Goal: Information Seeking & Learning: Learn about a topic

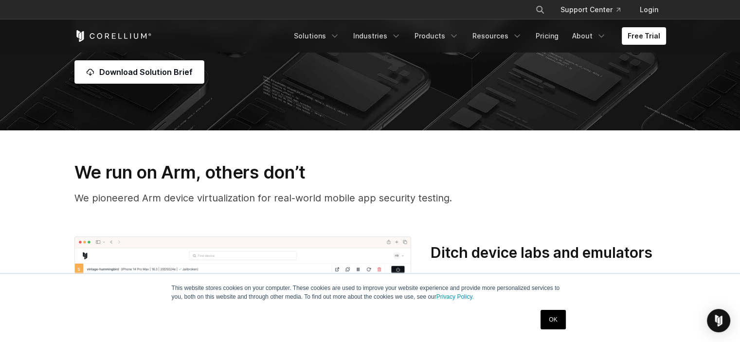
scroll to position [292, 0]
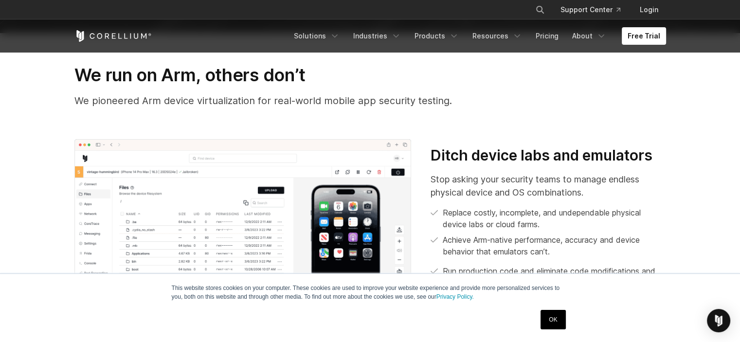
click at [550, 321] on link "OK" at bounding box center [553, 319] width 25 height 19
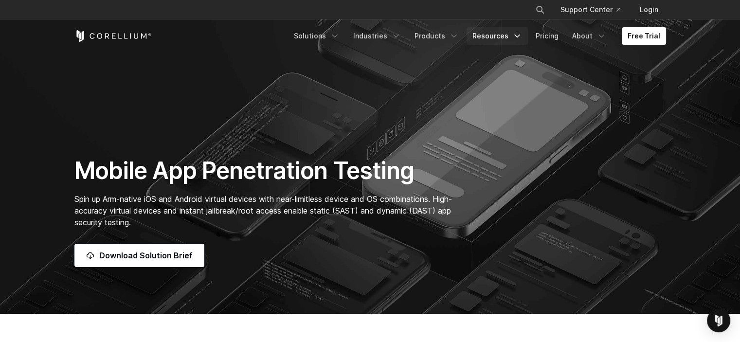
scroll to position [0, 0]
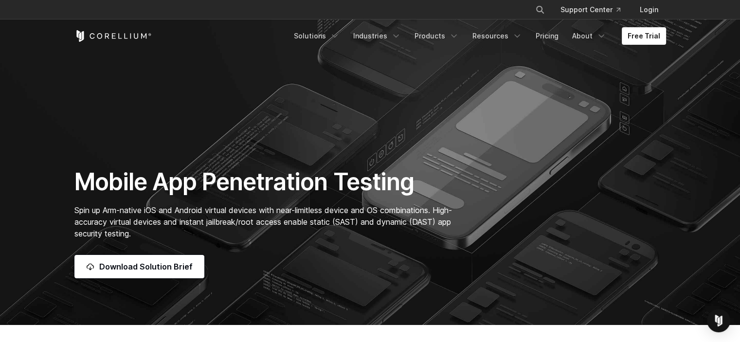
click at [222, 216] on p "Spin up Arm-native iOS and Android virtual devices with near-limitless device a…" at bounding box center [268, 221] width 388 height 35
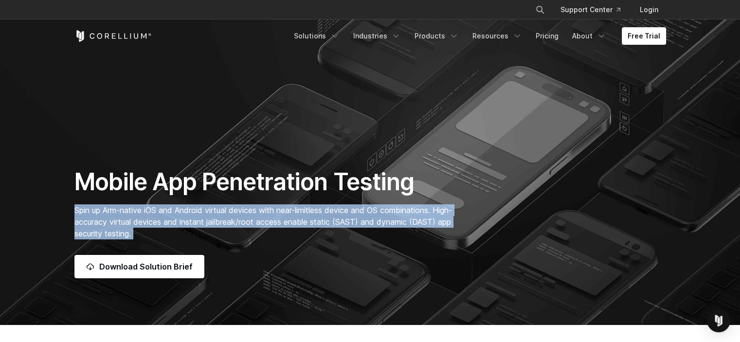
click at [222, 216] on p "Spin up Arm-native iOS and Android virtual devices with near-limitless device a…" at bounding box center [268, 221] width 388 height 35
copy div "Spin up Arm-native iOS and Android virtual devices with near-limitless device a…"
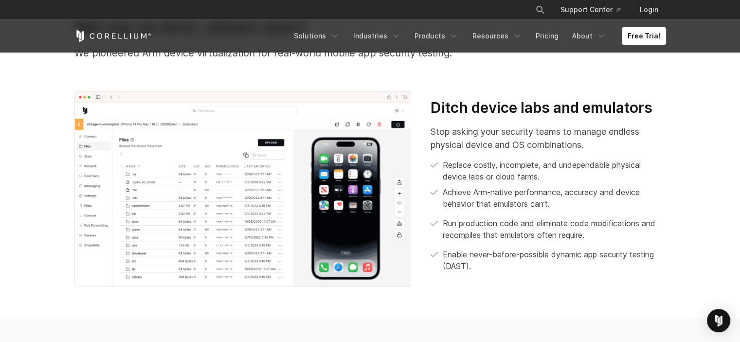
scroll to position [341, 0]
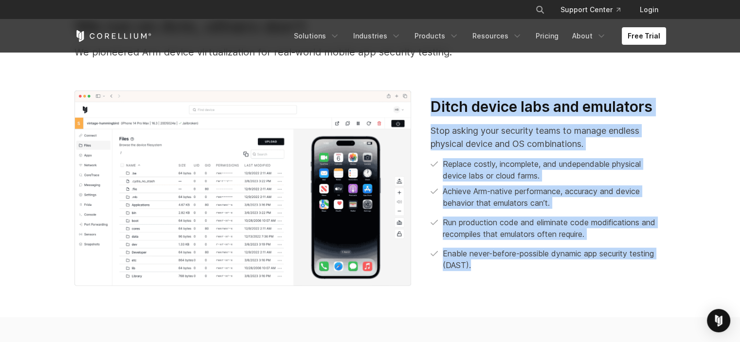
drag, startPoint x: 433, startPoint y: 102, endPoint x: 573, endPoint y: 282, distance: 228.2
click at [573, 282] on div "Ditch device labs and emulators Stop asking your security teams to manage endle…" at bounding box center [370, 189] width 611 height 196
copy div "Ditch device labs and emulators Stop asking your security teams to manage endle…"
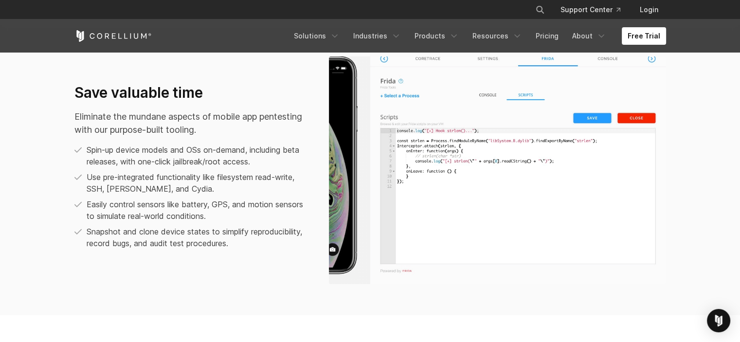
scroll to position [584, 0]
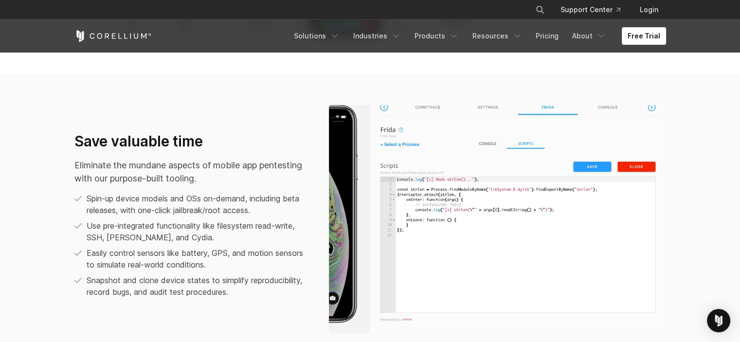
click at [124, 142] on h3 "Save valuable time" at bounding box center [191, 141] width 235 height 18
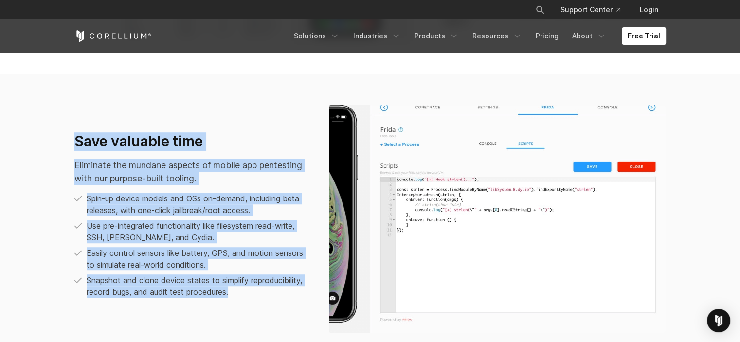
drag, startPoint x: 237, startPoint y: 296, endPoint x: 77, endPoint y: 141, distance: 223.4
click at [77, 141] on div "Save valuable time Eliminate the mundane aspects of mobile app pentesting with …" at bounding box center [191, 215] width 235 height 166
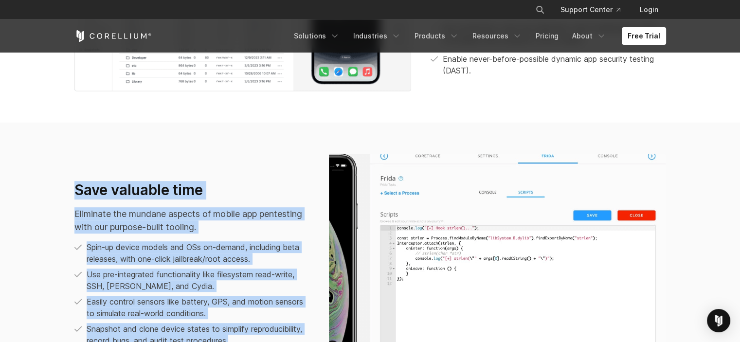
copy div "Save valuable time Eliminate the mundane aspects of mobile app pentesting with …"
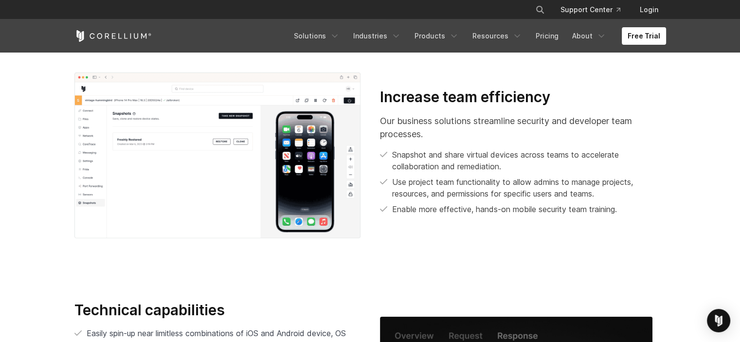
scroll to position [1460, 0]
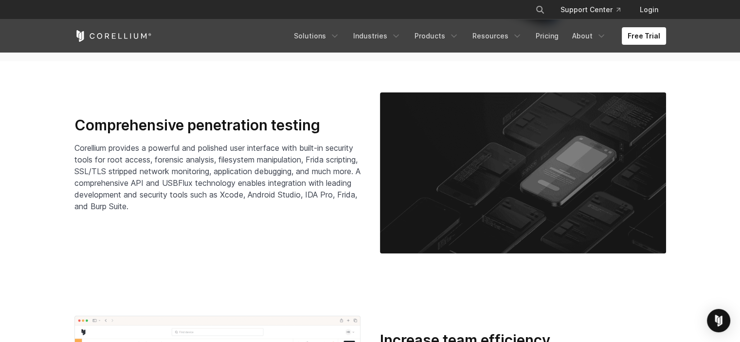
click at [229, 129] on h3 "Comprehensive penetration testing" at bounding box center [217, 125] width 286 height 18
click at [187, 202] on span "Corellium provides a powerful and polished user interface with built-in securit…" at bounding box center [217, 177] width 286 height 68
click at [321, 197] on span "Corellium provides a powerful and polished user interface with built-in securit…" at bounding box center [217, 177] width 286 height 68
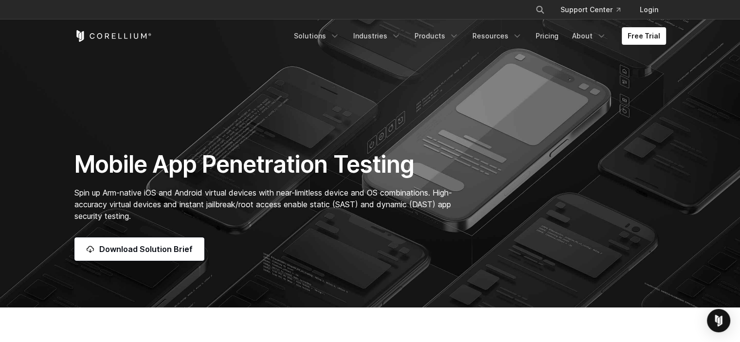
scroll to position [0, 0]
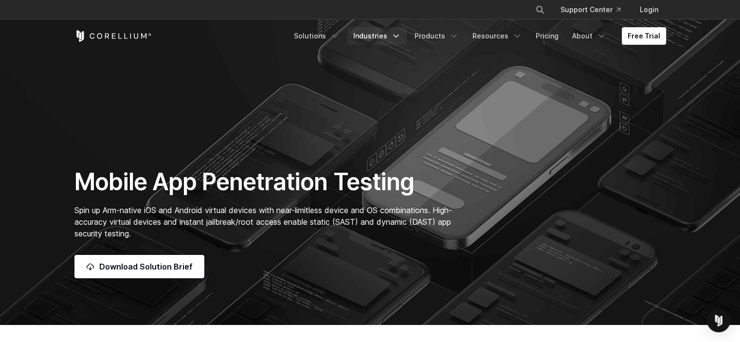
click at [407, 40] on link "Industries" at bounding box center [377, 36] width 59 height 18
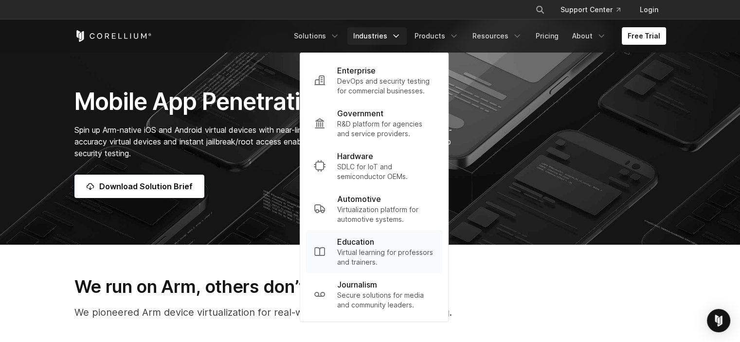
scroll to position [97, 0]
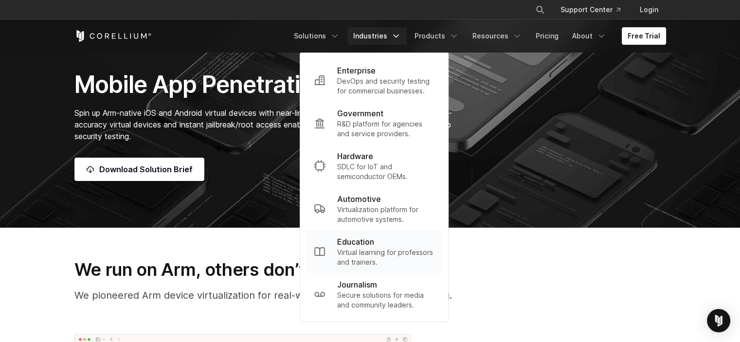
click at [363, 249] on p "Virtual learning for professors and trainers." at bounding box center [385, 257] width 97 height 19
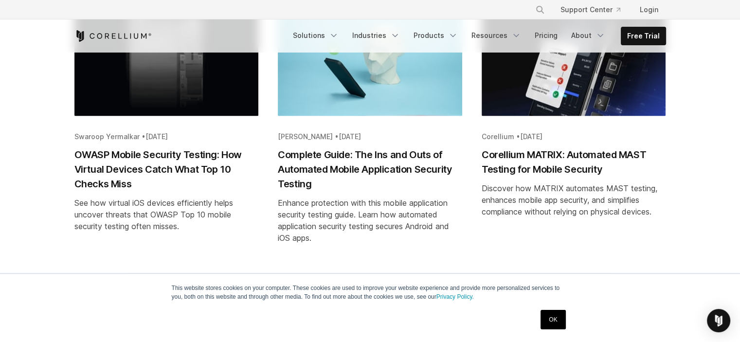
scroll to position [1801, 0]
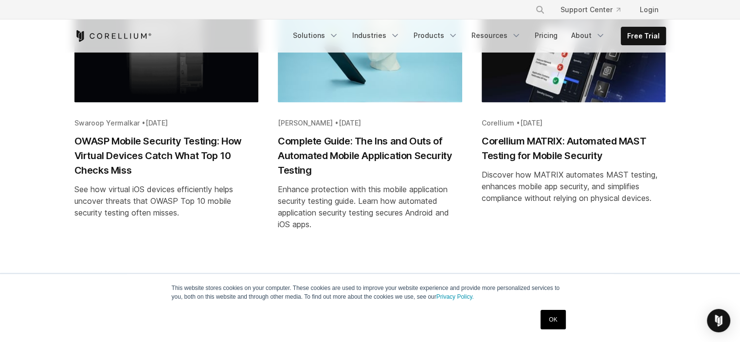
click at [560, 315] on link "OK" at bounding box center [553, 319] width 25 height 19
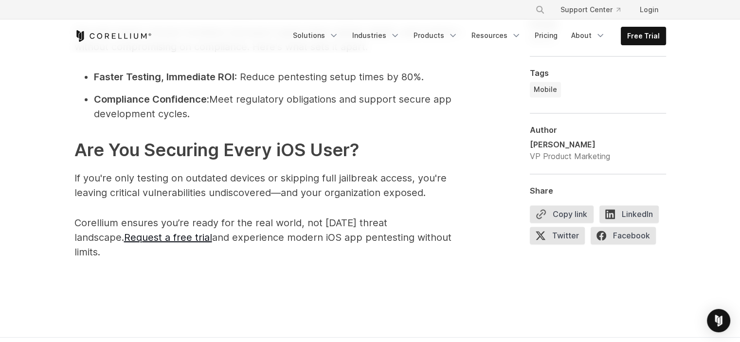
scroll to position [1363, 0]
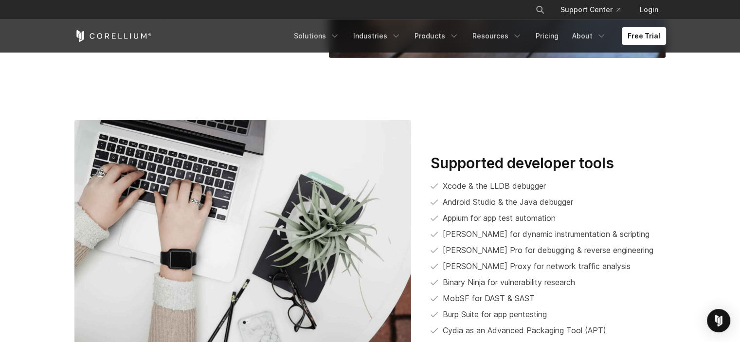
scroll to position [2422, 0]
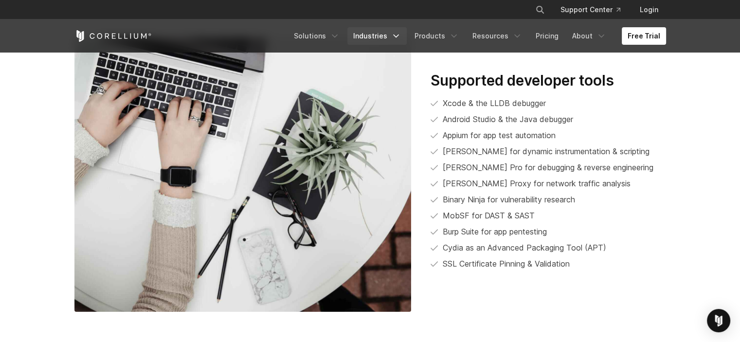
click at [375, 37] on link "Industries" at bounding box center [377, 36] width 59 height 18
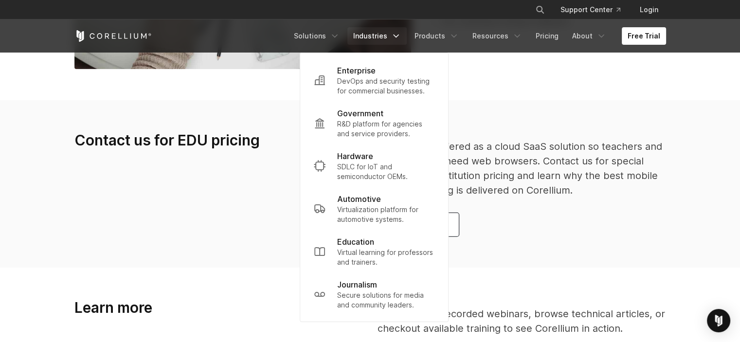
scroll to position [2665, 0]
click at [319, 37] on link "Solutions" at bounding box center [316, 36] width 57 height 18
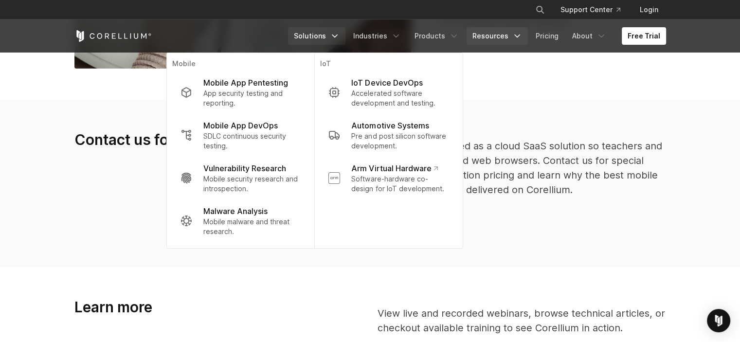
click at [518, 35] on icon "Navigation Menu" at bounding box center [518, 36] width 10 height 10
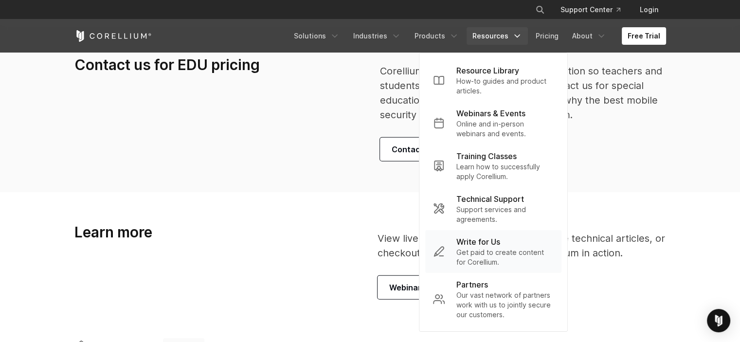
scroll to position [2762, 0]
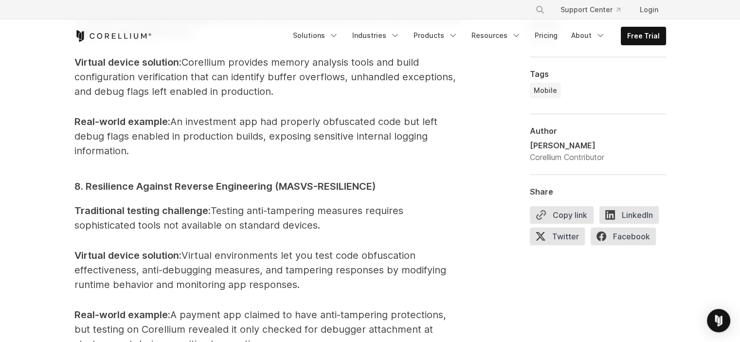
scroll to position [2872, 0]
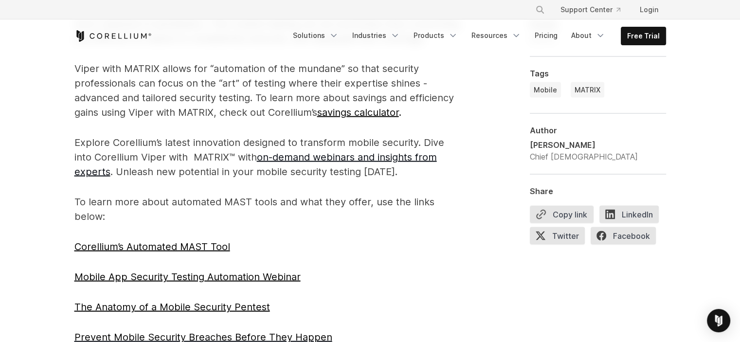
scroll to position [2288, 0]
